Goal: Information Seeking & Learning: Check status

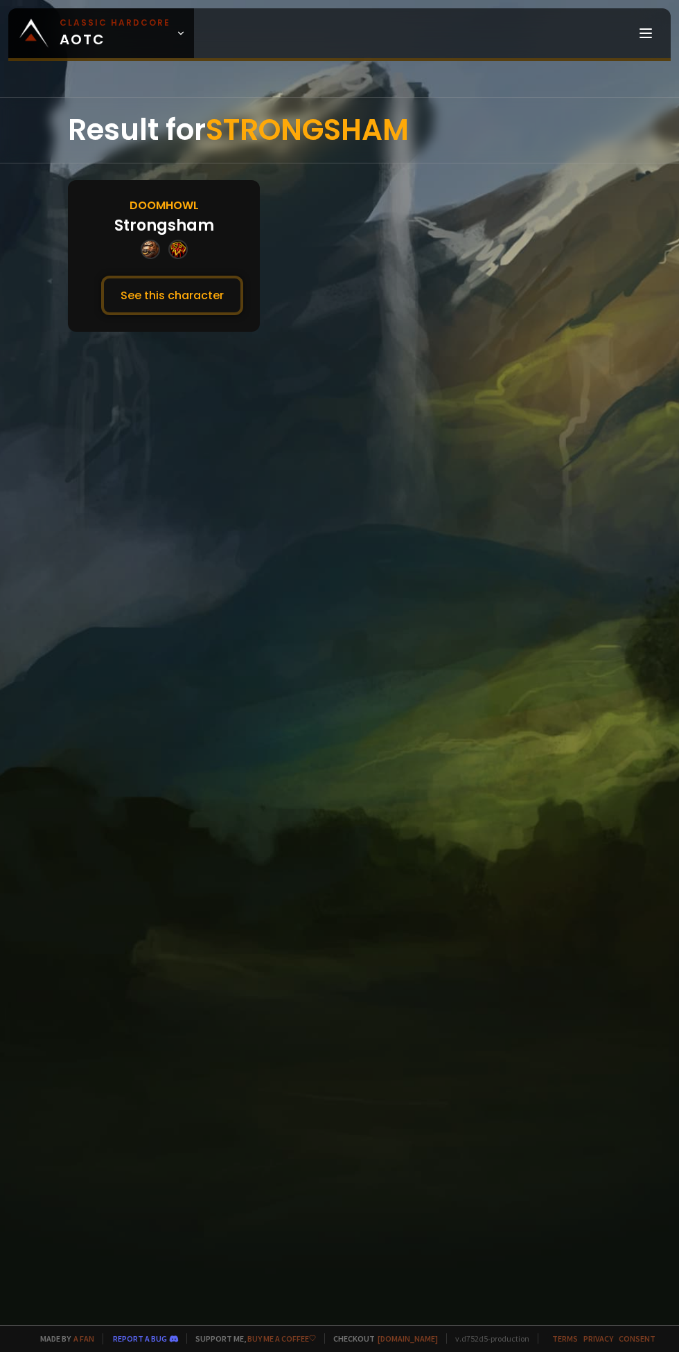
click at [170, 287] on button "See this character" at bounding box center [172, 295] width 142 height 39
click at [210, 281] on button "See this character" at bounding box center [172, 295] width 142 height 39
click at [194, 278] on button "See this character" at bounding box center [172, 295] width 142 height 39
click at [186, 287] on button "See this character" at bounding box center [172, 295] width 142 height 39
